Goal: Navigation & Orientation: Find specific page/section

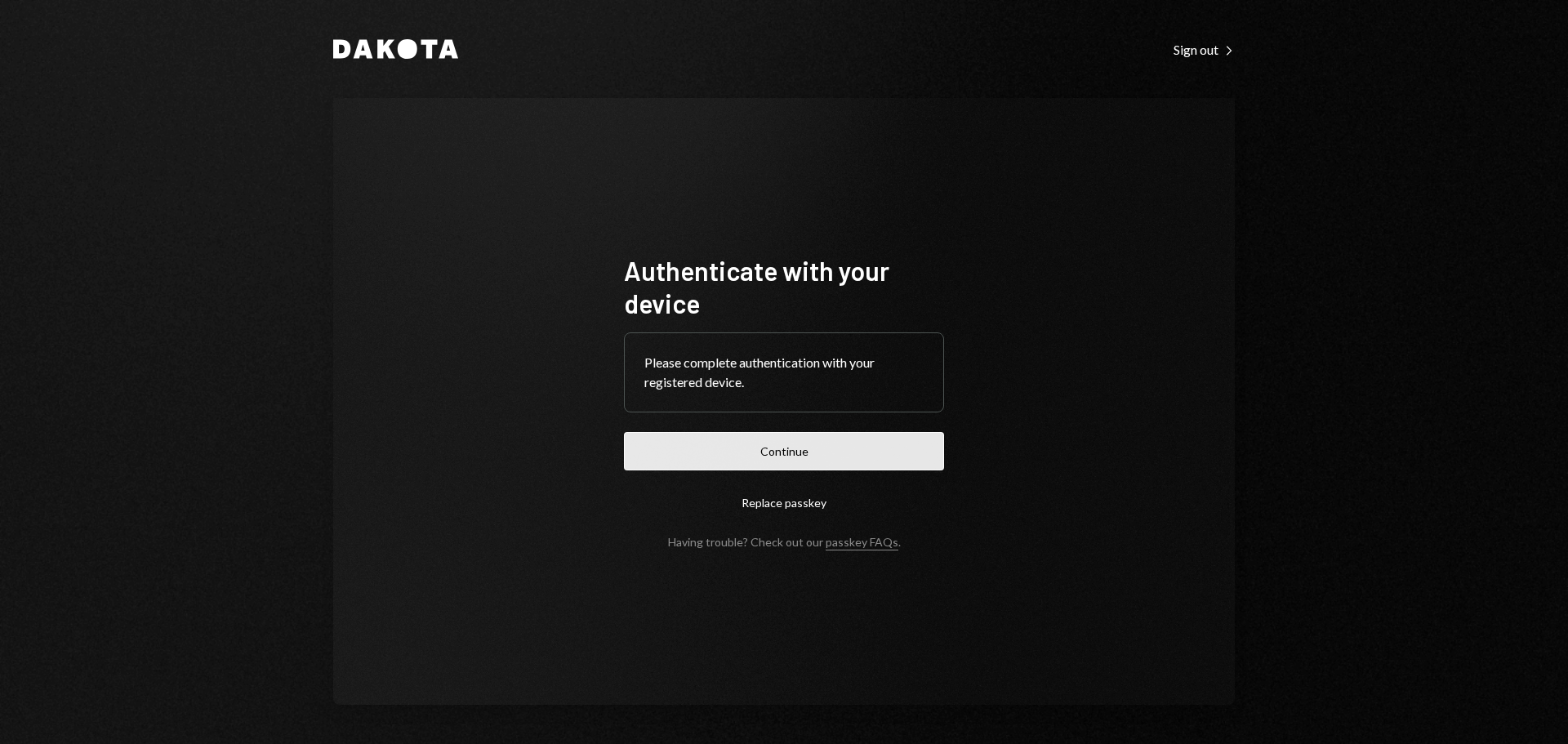
click at [743, 454] on button "Continue" at bounding box center [783, 451] width 320 height 38
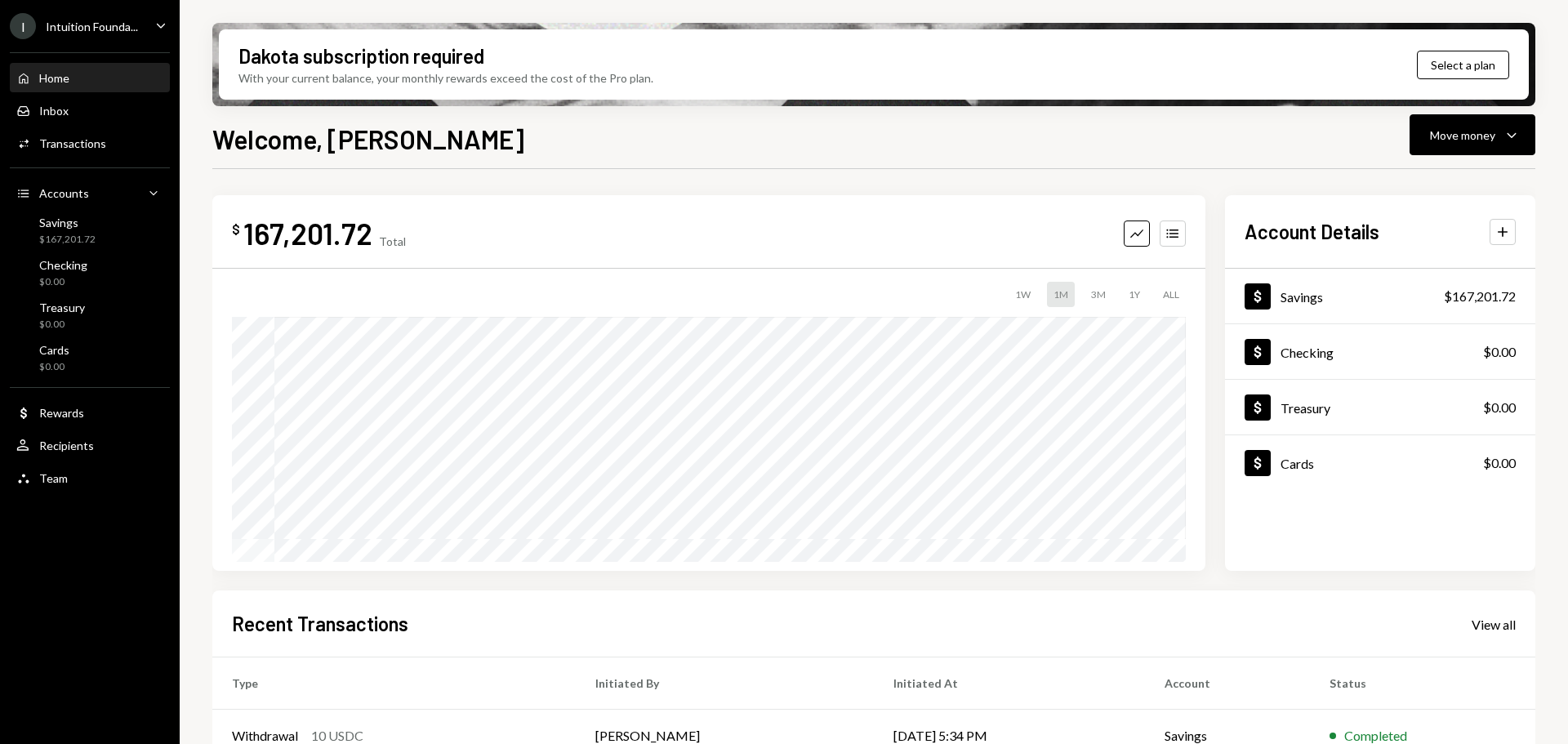
drag, startPoint x: 67, startPoint y: 20, endPoint x: 91, endPoint y: 35, distance: 28.3
click at [70, 20] on div "Intuition Founda..." at bounding box center [92, 26] width 92 height 14
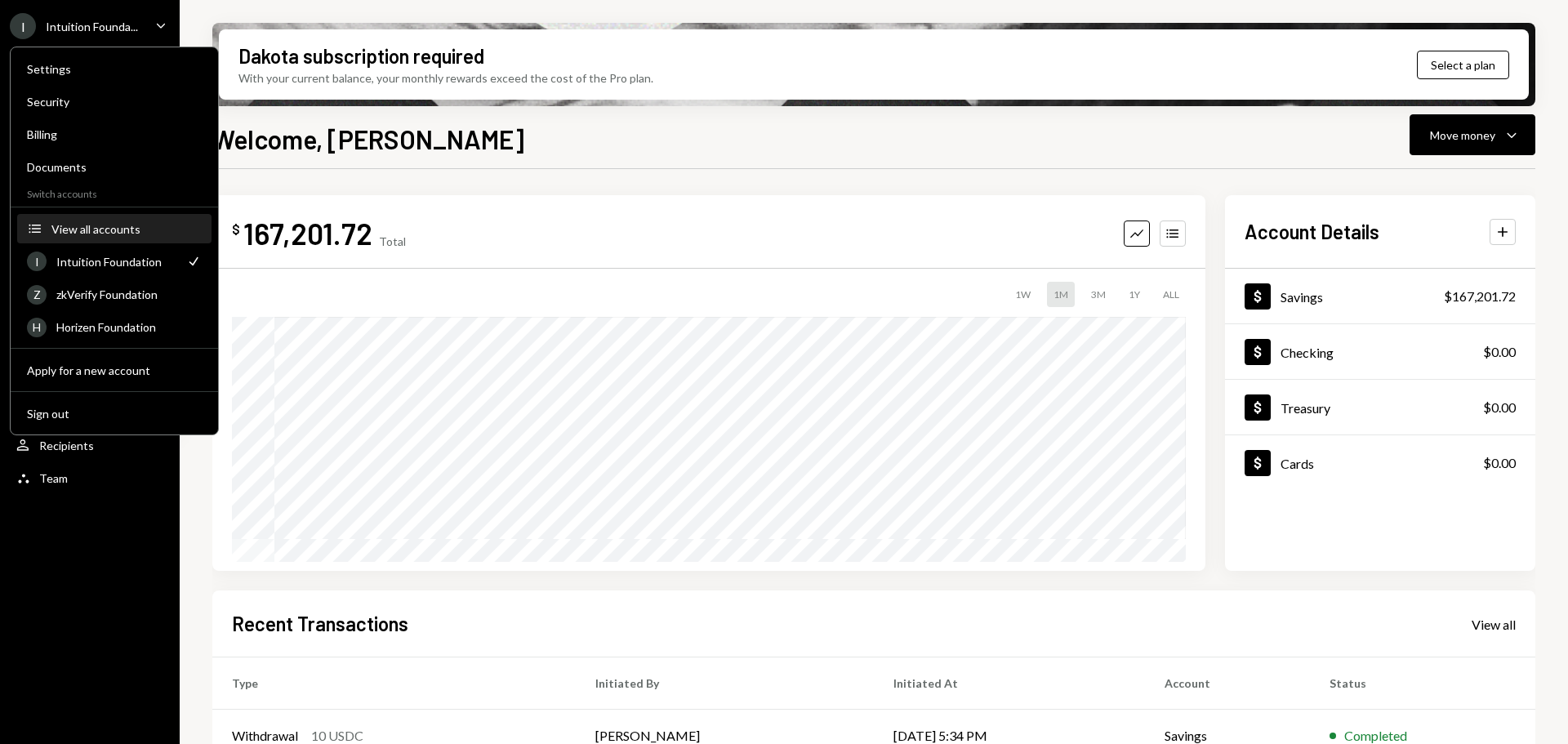
click at [124, 233] on div "View all accounts" at bounding box center [127, 229] width 151 height 14
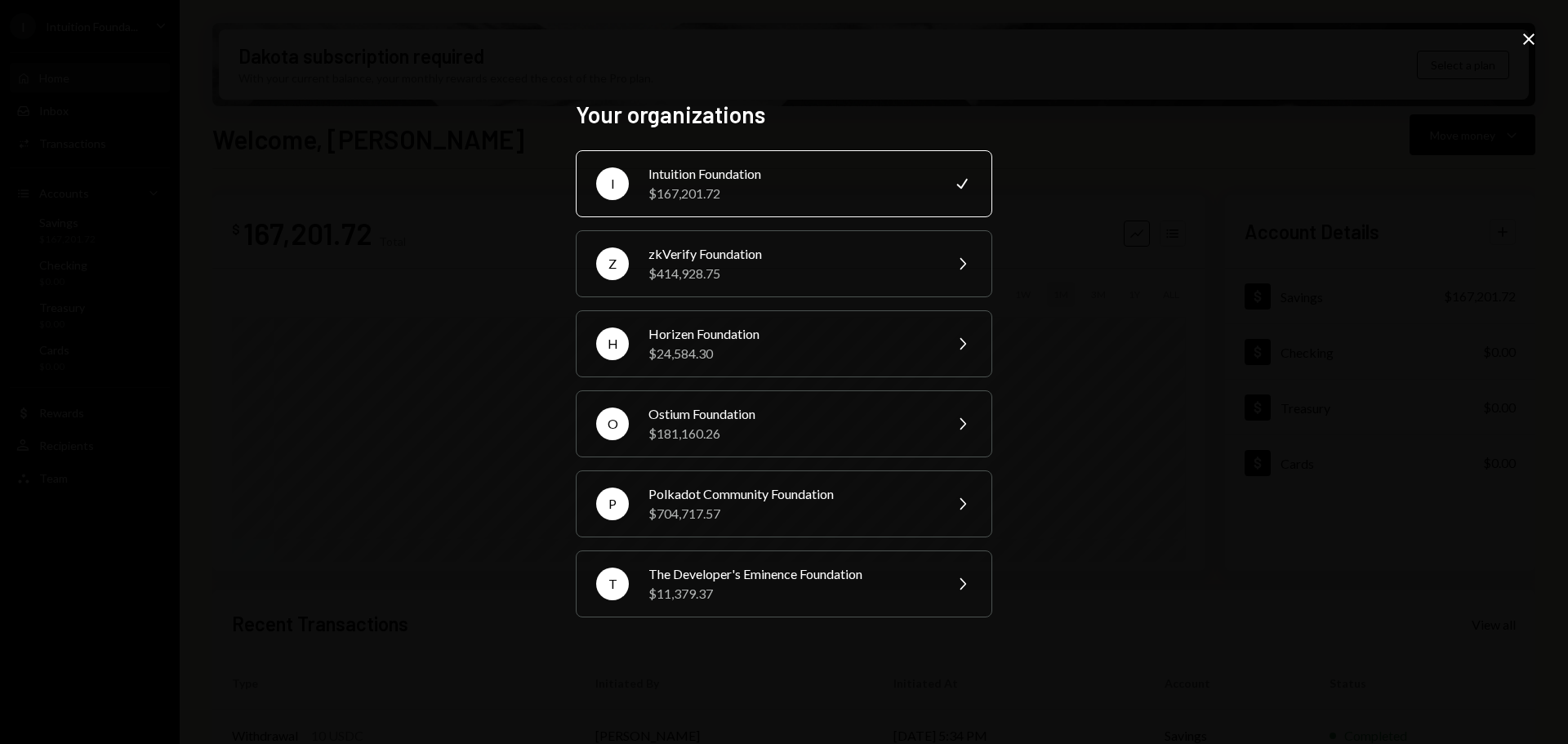
click at [284, 140] on div "Your organizations I Intuition Foundation $167,201.72 Check Z zkVerify Foundati…" at bounding box center [784, 372] width 1568 height 744
click at [1521, 50] on div "Close" at bounding box center [1529, 40] width 20 height 22
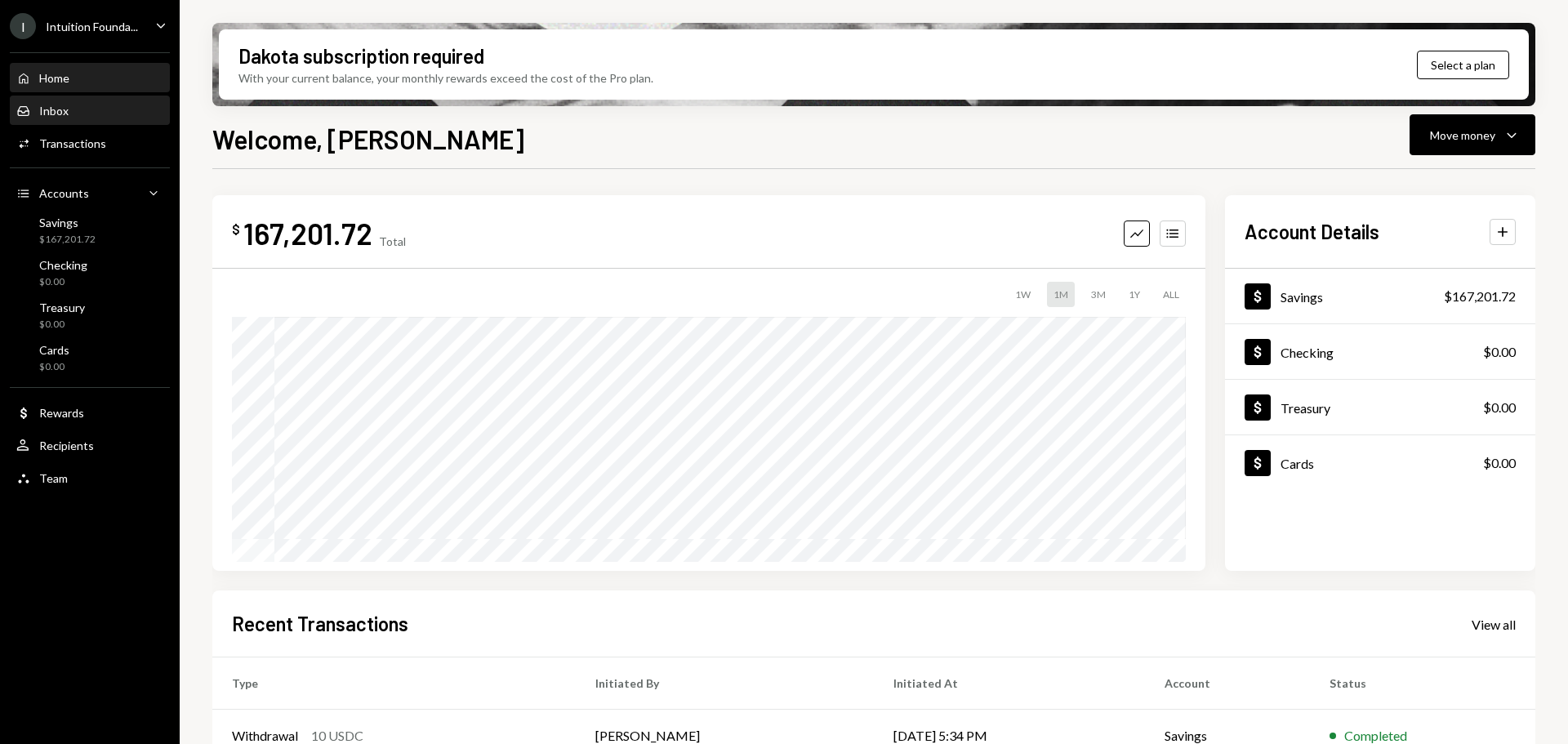
click at [78, 112] on div "Inbox Inbox" at bounding box center [90, 110] width 147 height 15
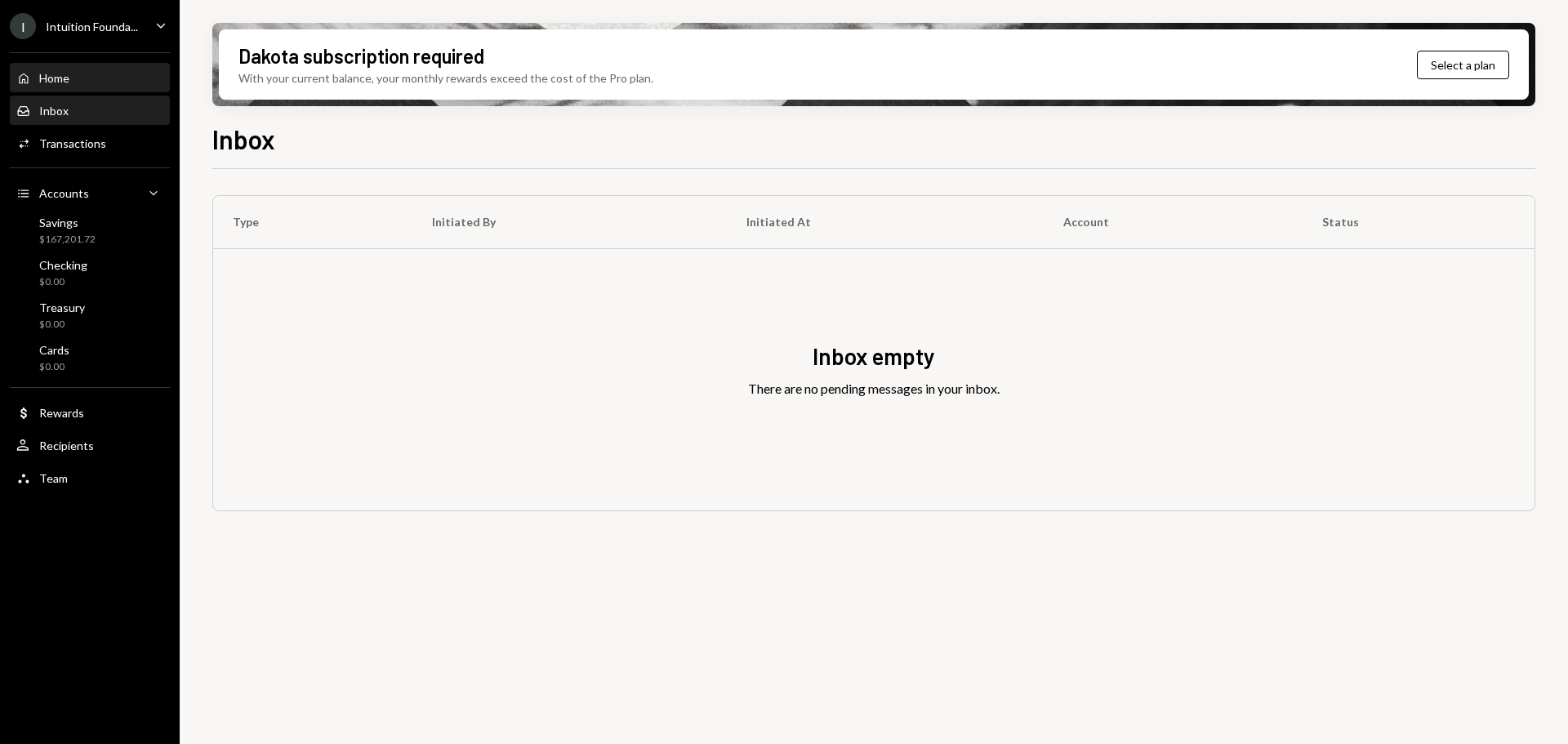
click at [53, 86] on div "Home Home" at bounding box center [90, 78] width 147 height 27
